Goal: Use online tool/utility

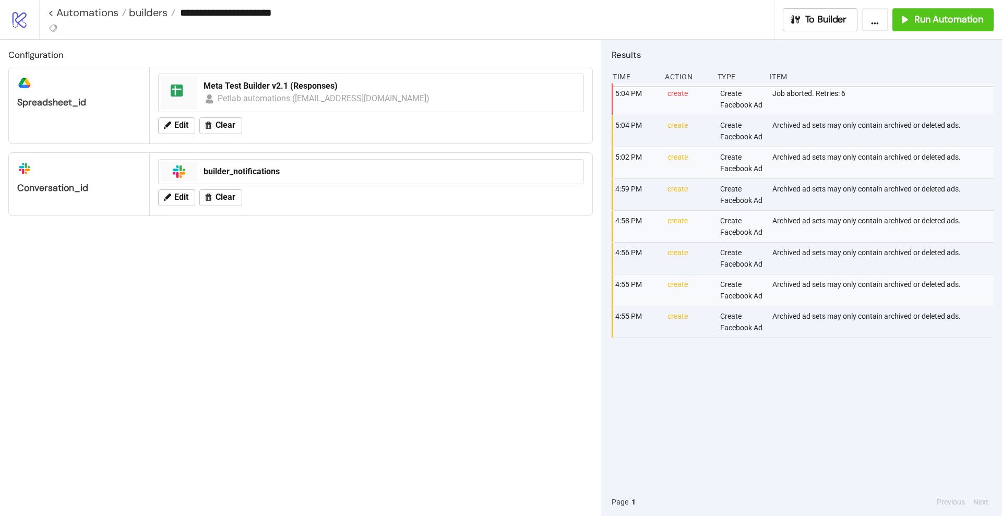
drag, startPoint x: 743, startPoint y: 196, endPoint x: 736, endPoint y: 196, distance: 6.8
drag, startPoint x: 736, startPoint y: 196, endPoint x: 703, endPoint y: 228, distance: 45.4
click at [703, 228] on div "create" at bounding box center [689, 226] width 45 height 31
click at [815, 20] on span "To Builder" at bounding box center [827, 20] width 42 height 12
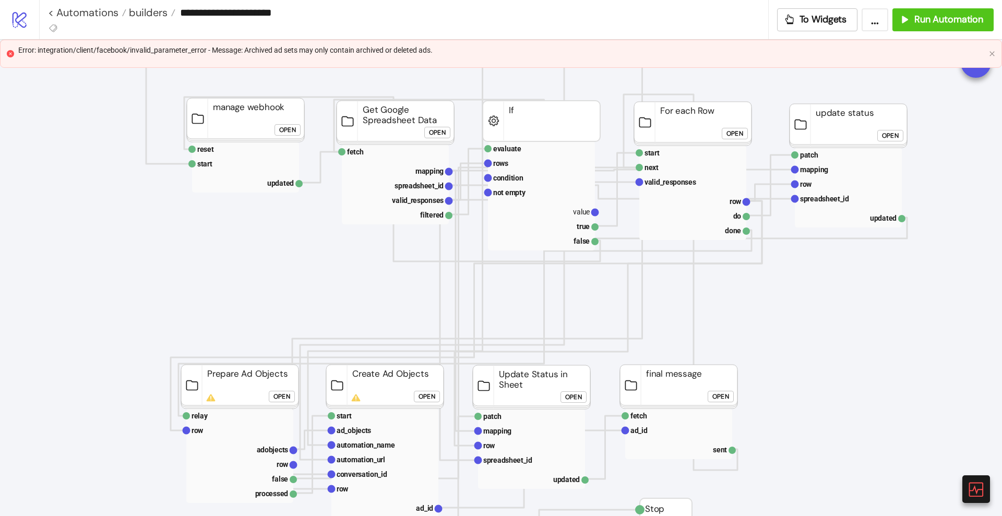
scroll to position [196, 0]
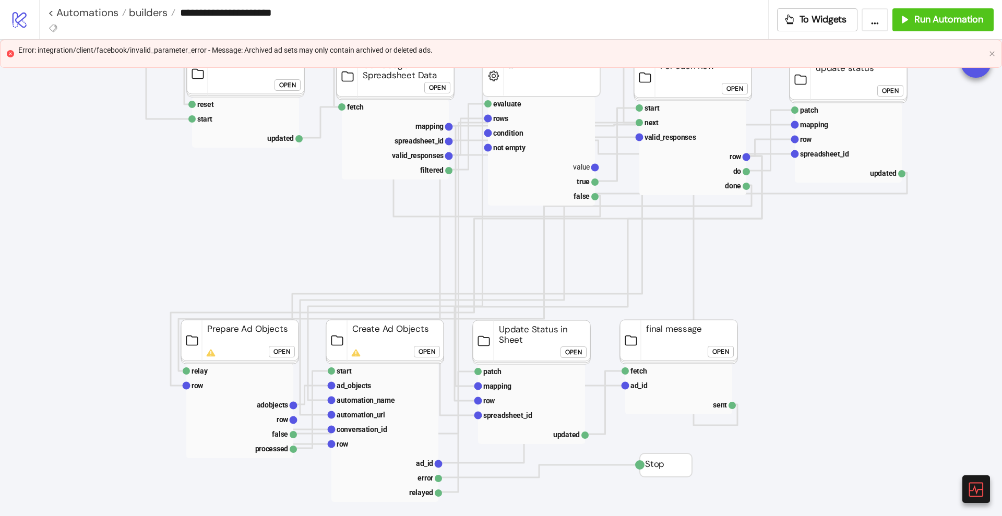
click at [371, 50] on div "Error: integration/client/facebook/invalid_parameter_error - Message: Archived …" at bounding box center [501, 49] width 967 height 11
copy div "Error: integration/client/facebook/invalid_parameter_error - Message: Archived …"
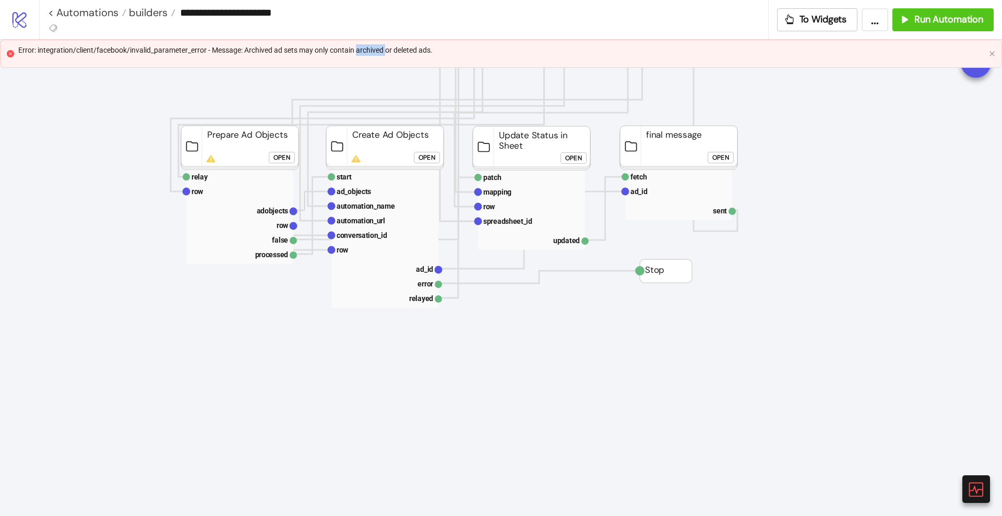
scroll to position [392, 0]
click at [277, 208] on text "adobjects" at bounding box center [273, 209] width 32 height 8
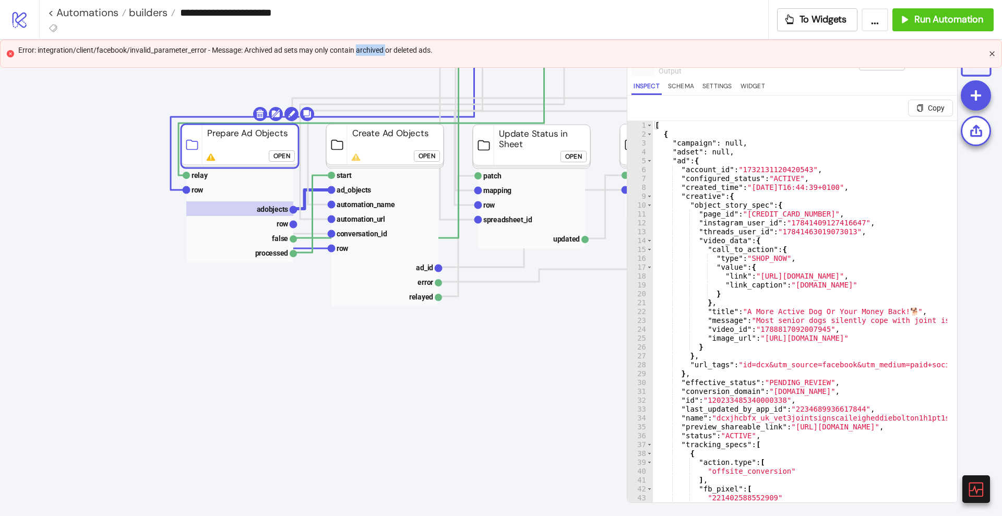
click at [991, 53] on icon "close" at bounding box center [992, 54] width 6 height 6
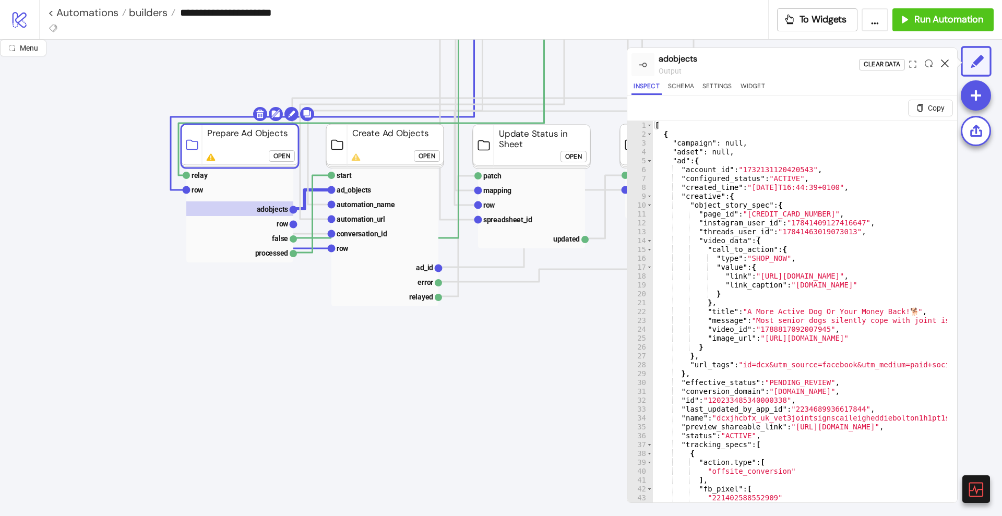
click at [947, 64] on icon at bounding box center [945, 64] width 8 height 8
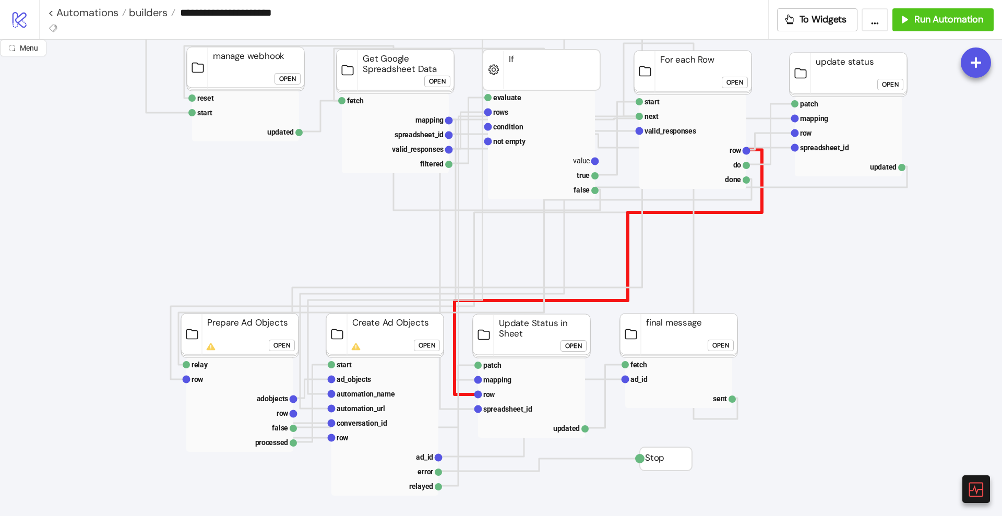
scroll to position [196, 0]
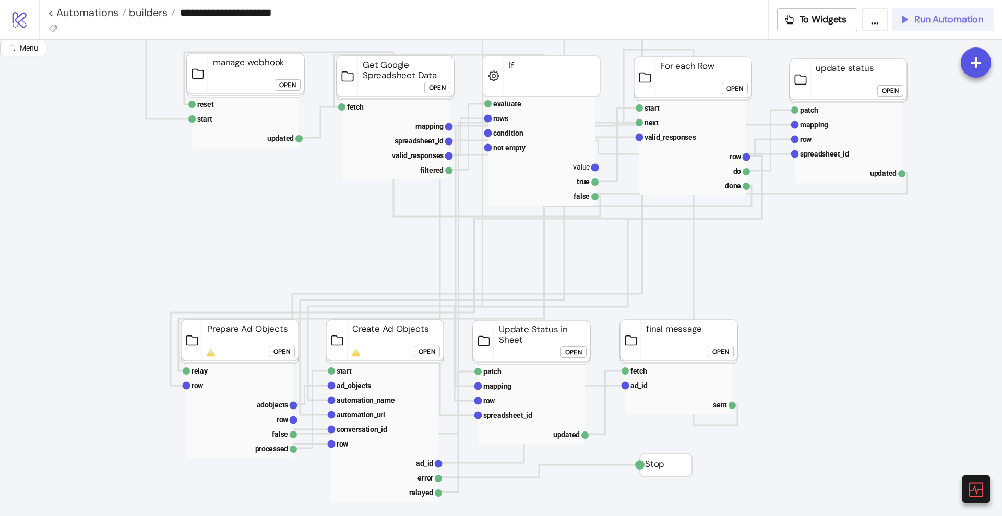
click at [908, 22] on icon "button" at bounding box center [904, 19] width 11 height 11
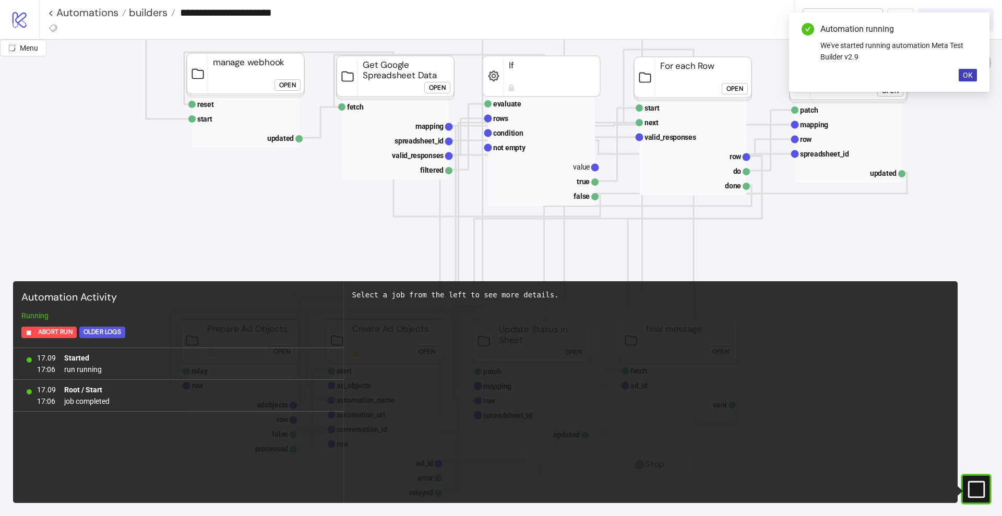
click at [492, 346] on div "Select a job from the left to see more details." at bounding box center [651, 392] width 614 height 222
click at [969, 74] on span "OK" at bounding box center [968, 75] width 10 height 8
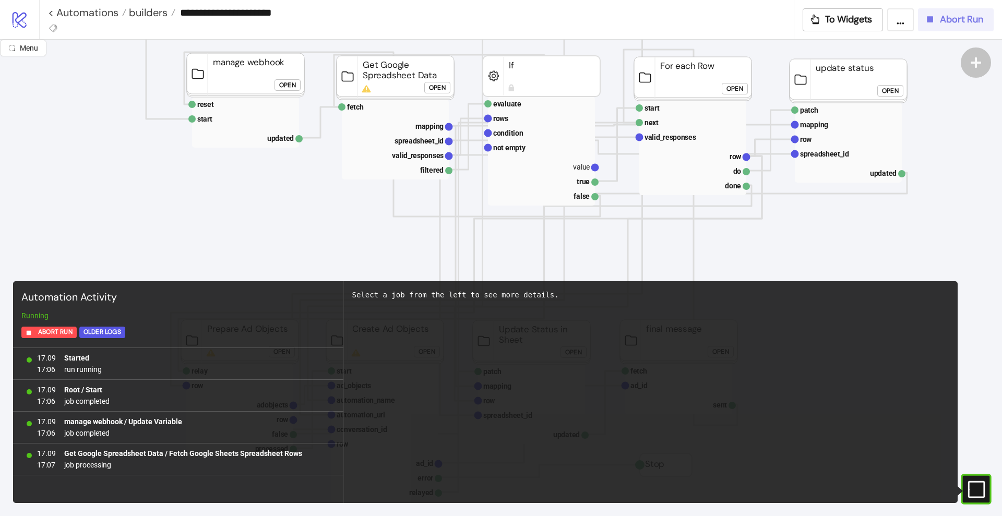
scroll to position [4, 0]
